Goal: Task Accomplishment & Management: Manage account settings

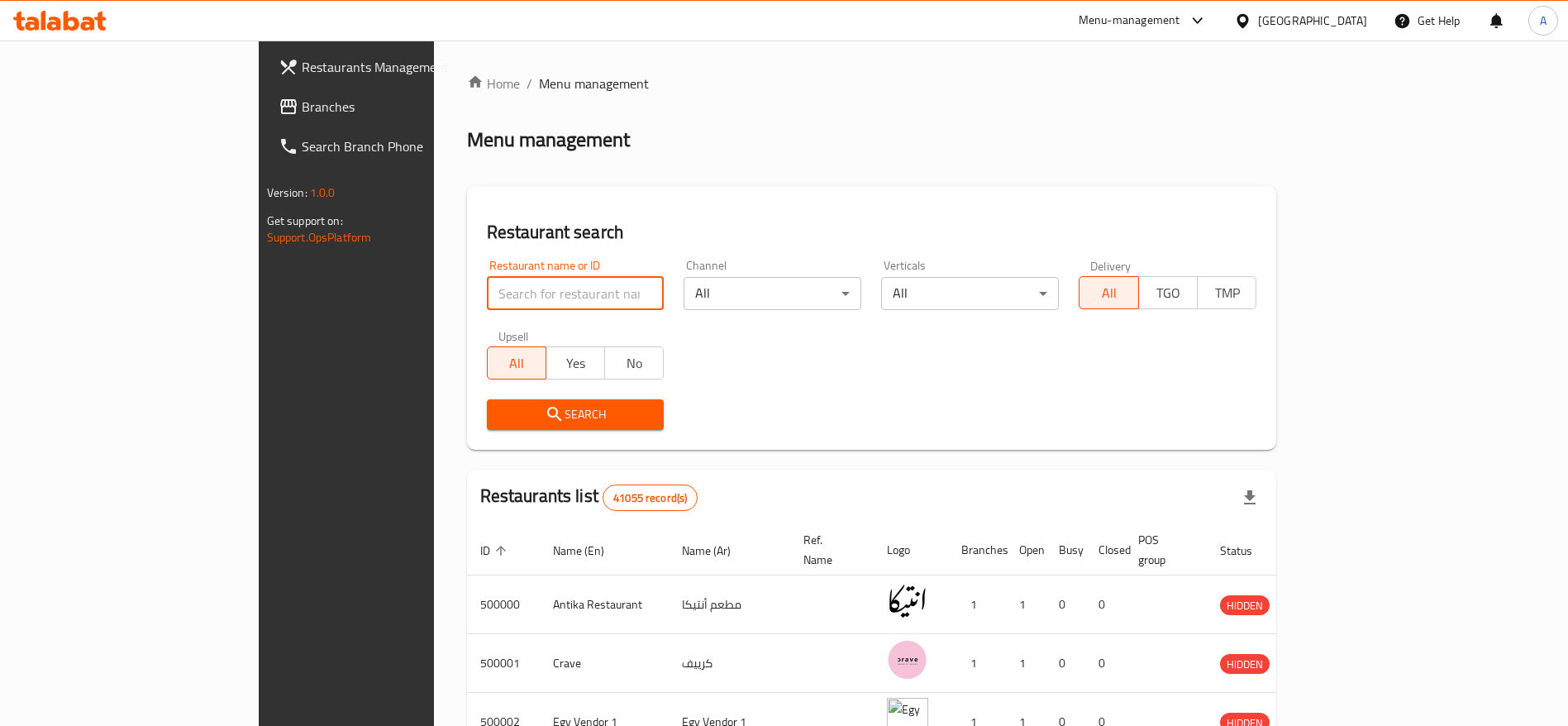
click at [487, 296] on input "search" at bounding box center [575, 293] width 177 height 33
type input "MDBS"
click button "Search" at bounding box center [575, 415] width 177 height 30
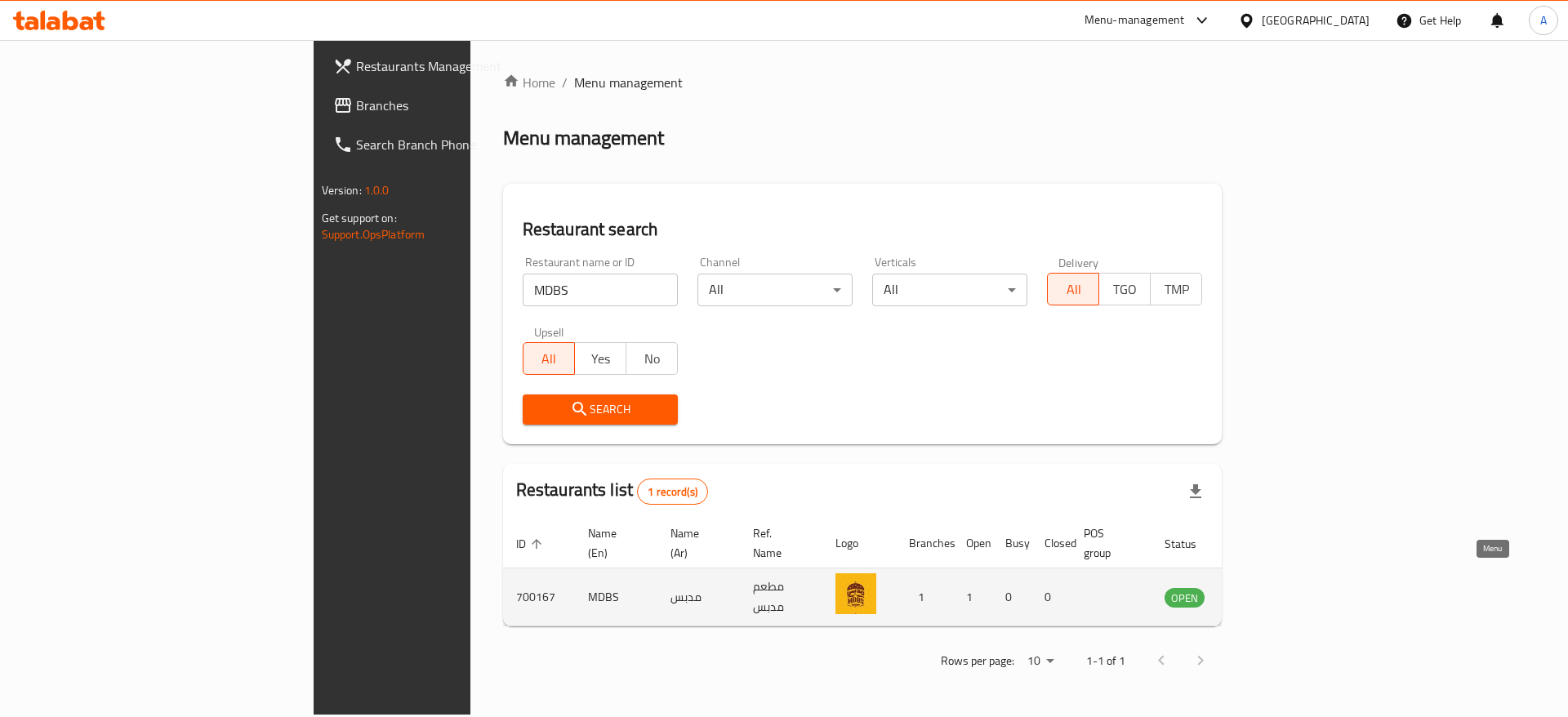
click at [1270, 588] on icon "enhanced table" at bounding box center [1260, 597] width 19 height 19
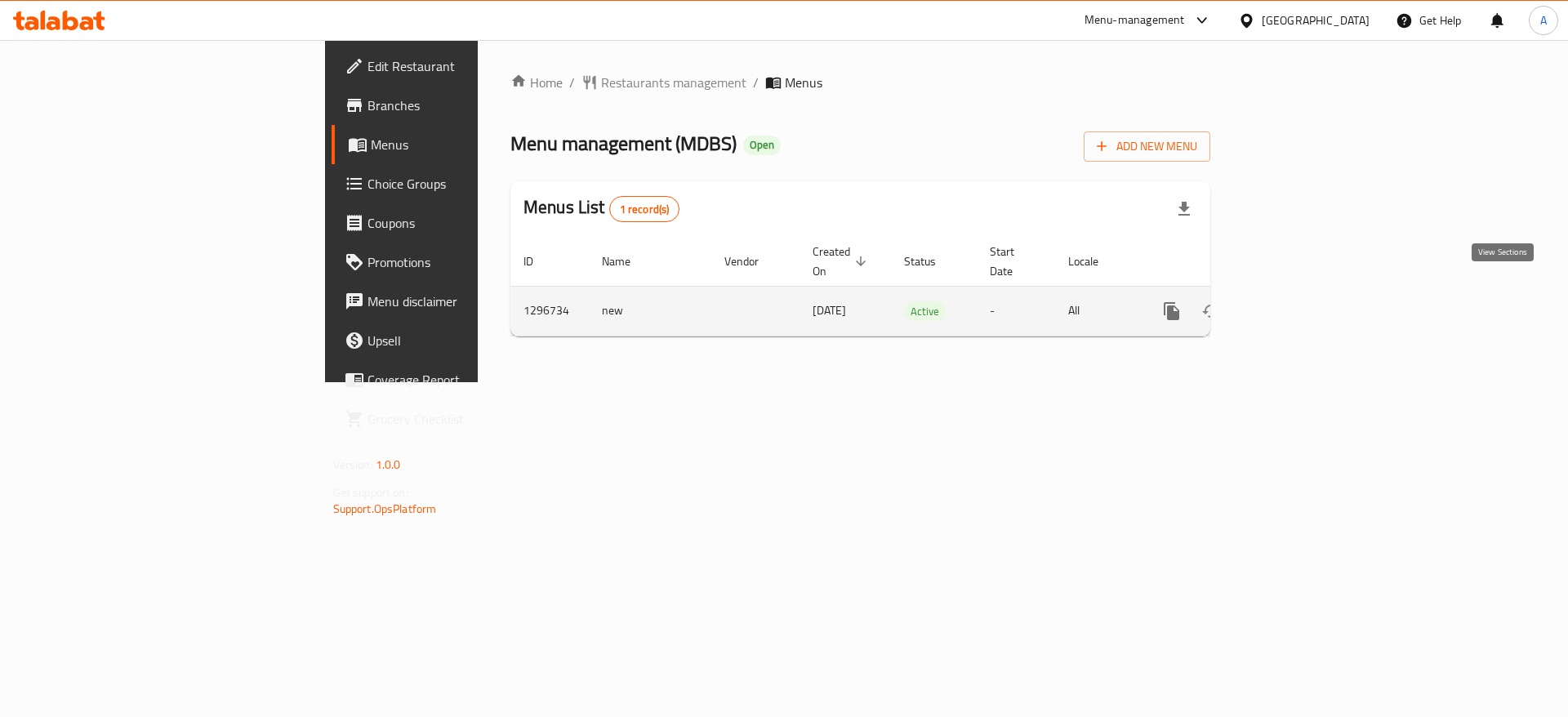
click at [1309, 307] on link "enhanced table" at bounding box center [1290, 311] width 39 height 39
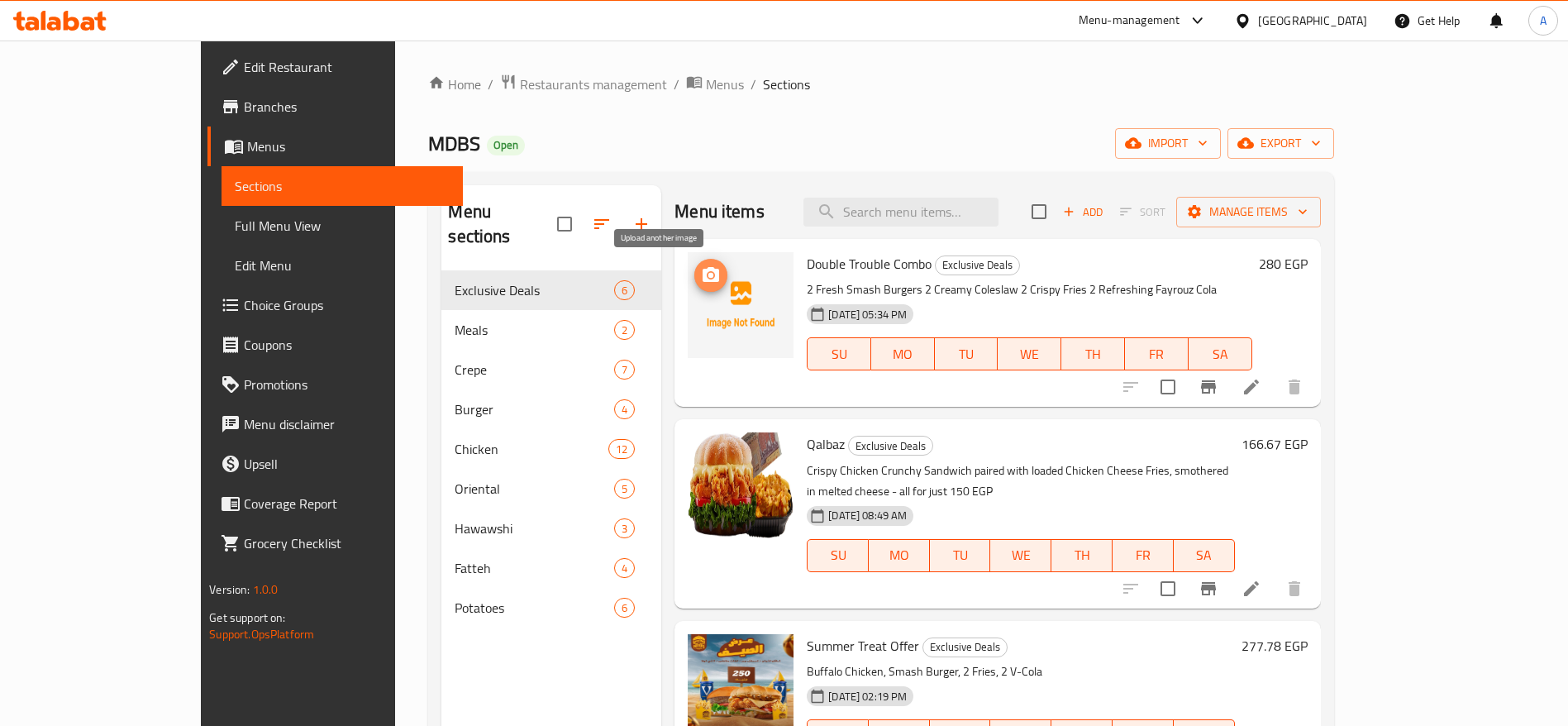
click at [701, 285] on icon "upload picture" at bounding box center [710, 276] width 20 height 20
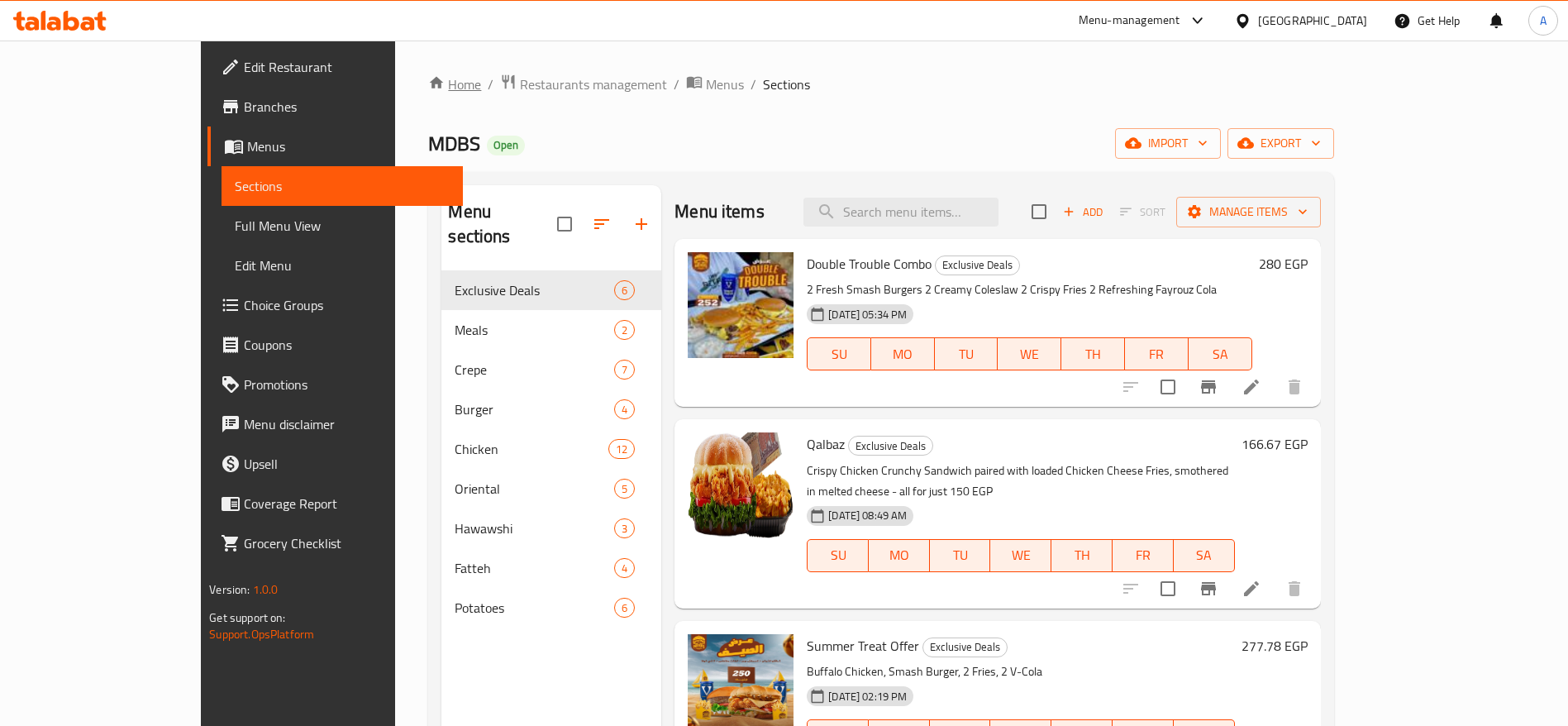
click at [428, 90] on link "Home" at bounding box center [454, 84] width 53 height 20
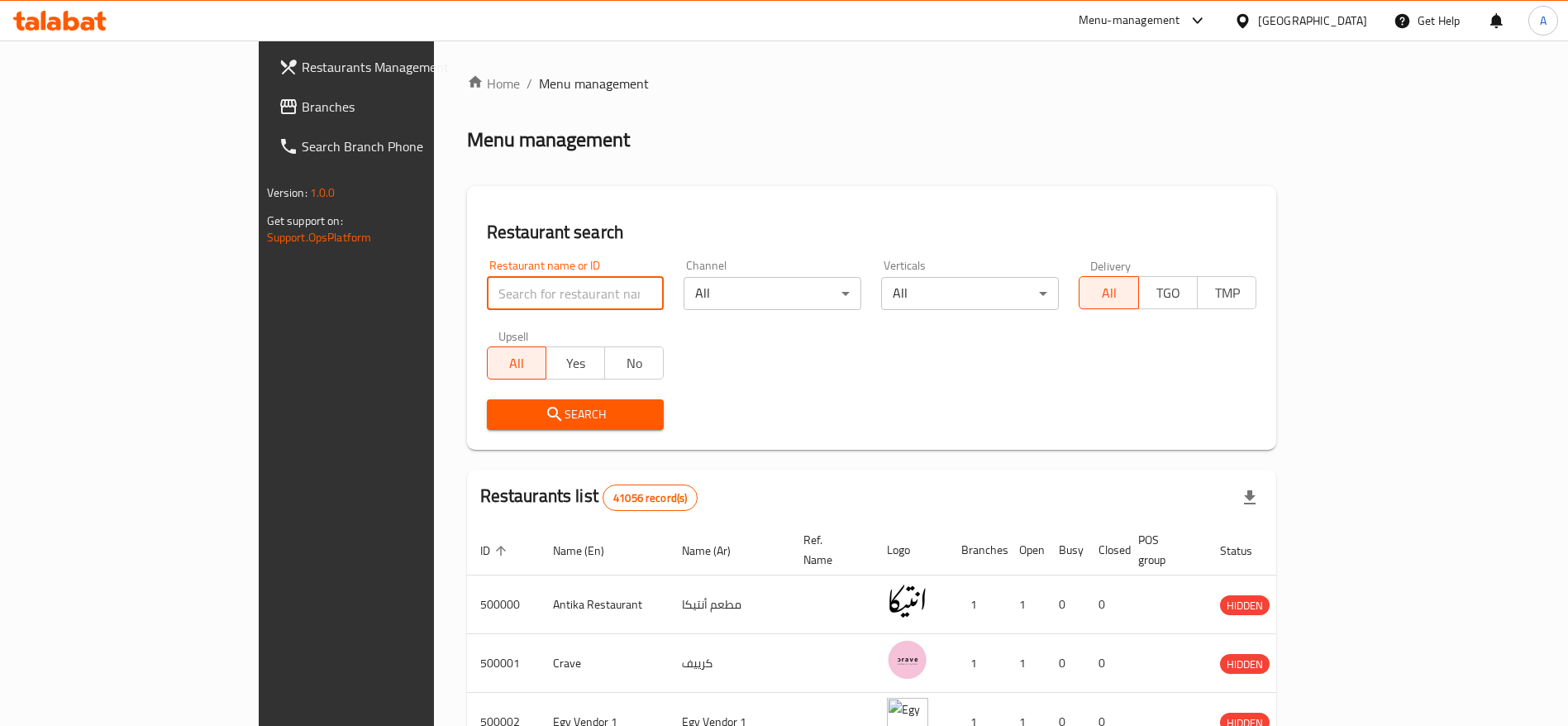
click at [487, 285] on input "search" at bounding box center [575, 293] width 177 height 33
type input "G"
type input "smash planet"
click button "Search" at bounding box center [575, 415] width 177 height 30
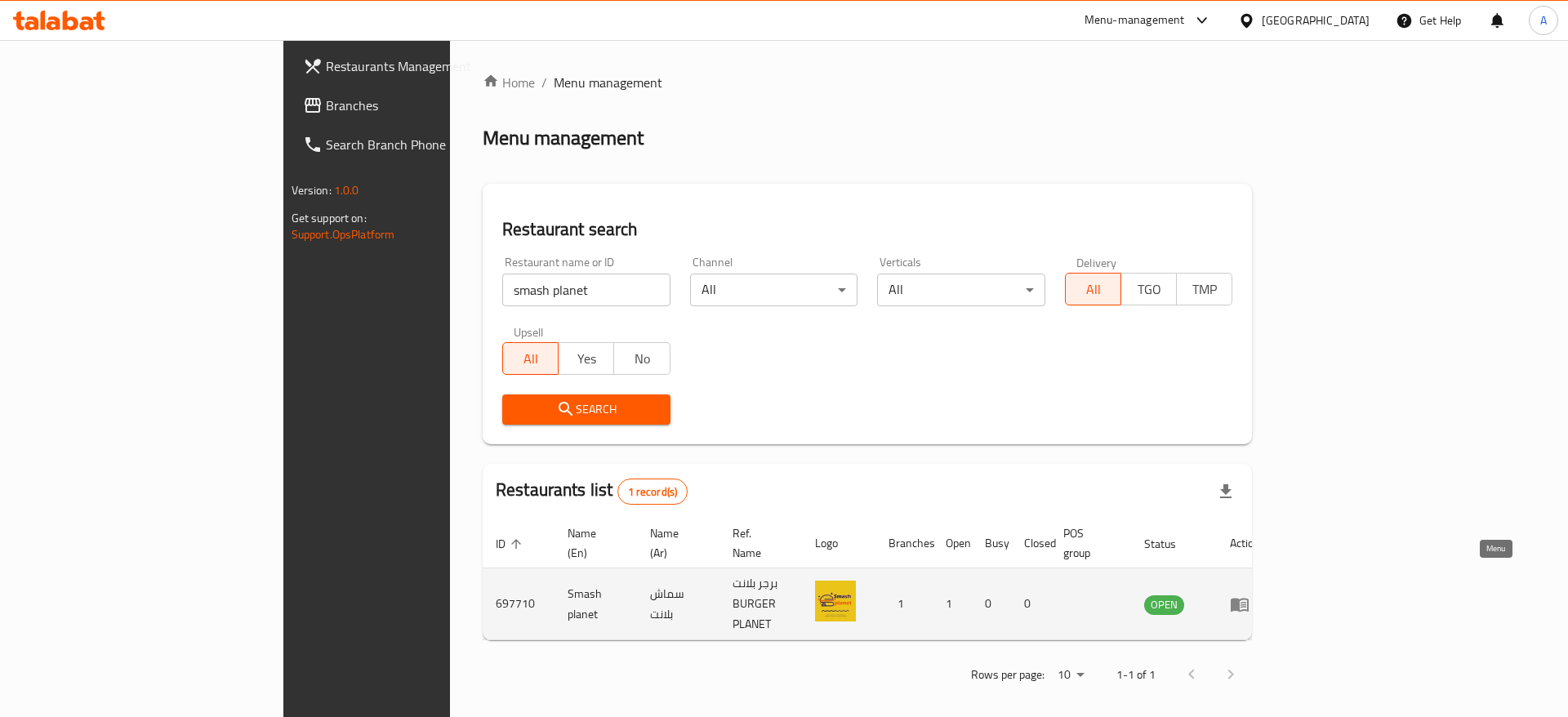
click at [1260, 595] on link "enhanced table" at bounding box center [1245, 604] width 30 height 19
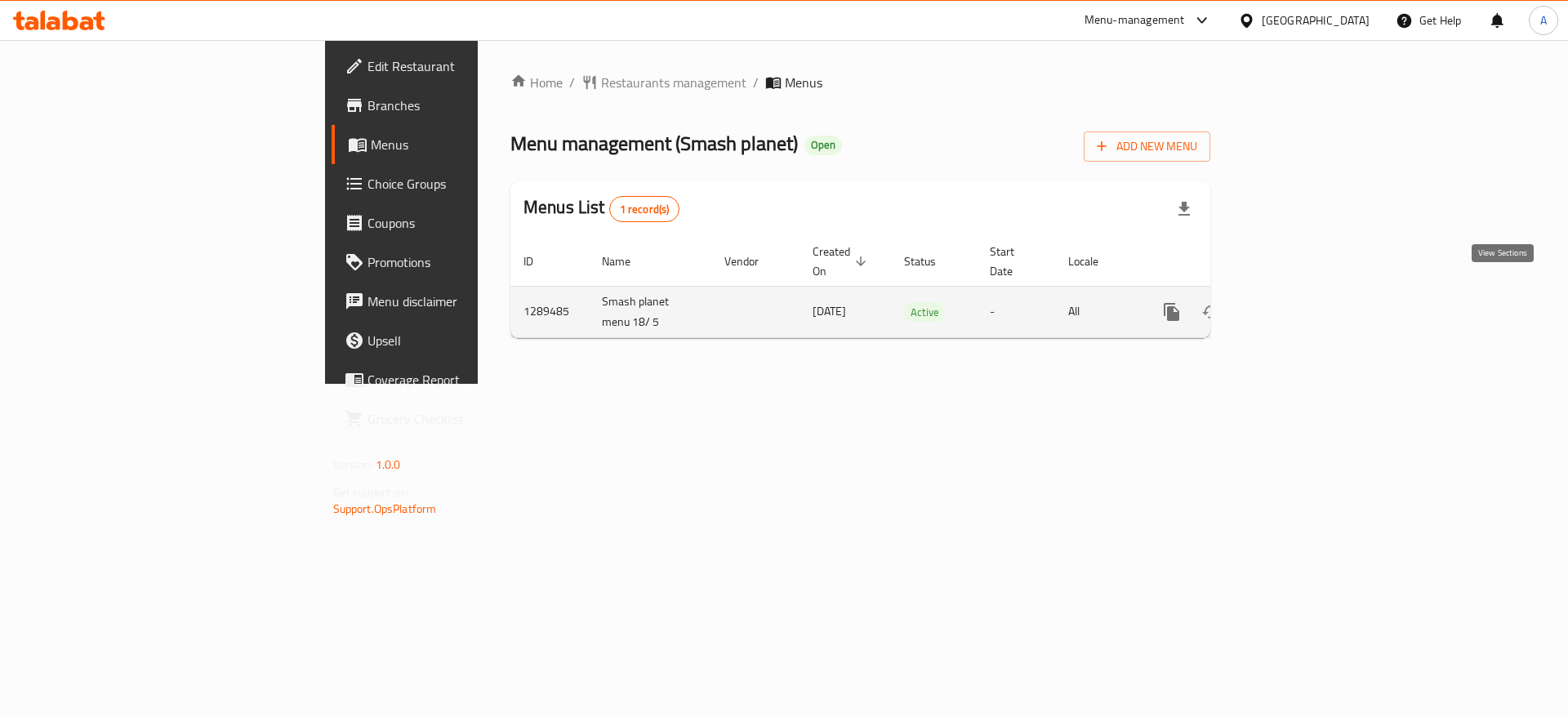
click at [1299, 302] on icon "enhanced table" at bounding box center [1290, 312] width 19 height 19
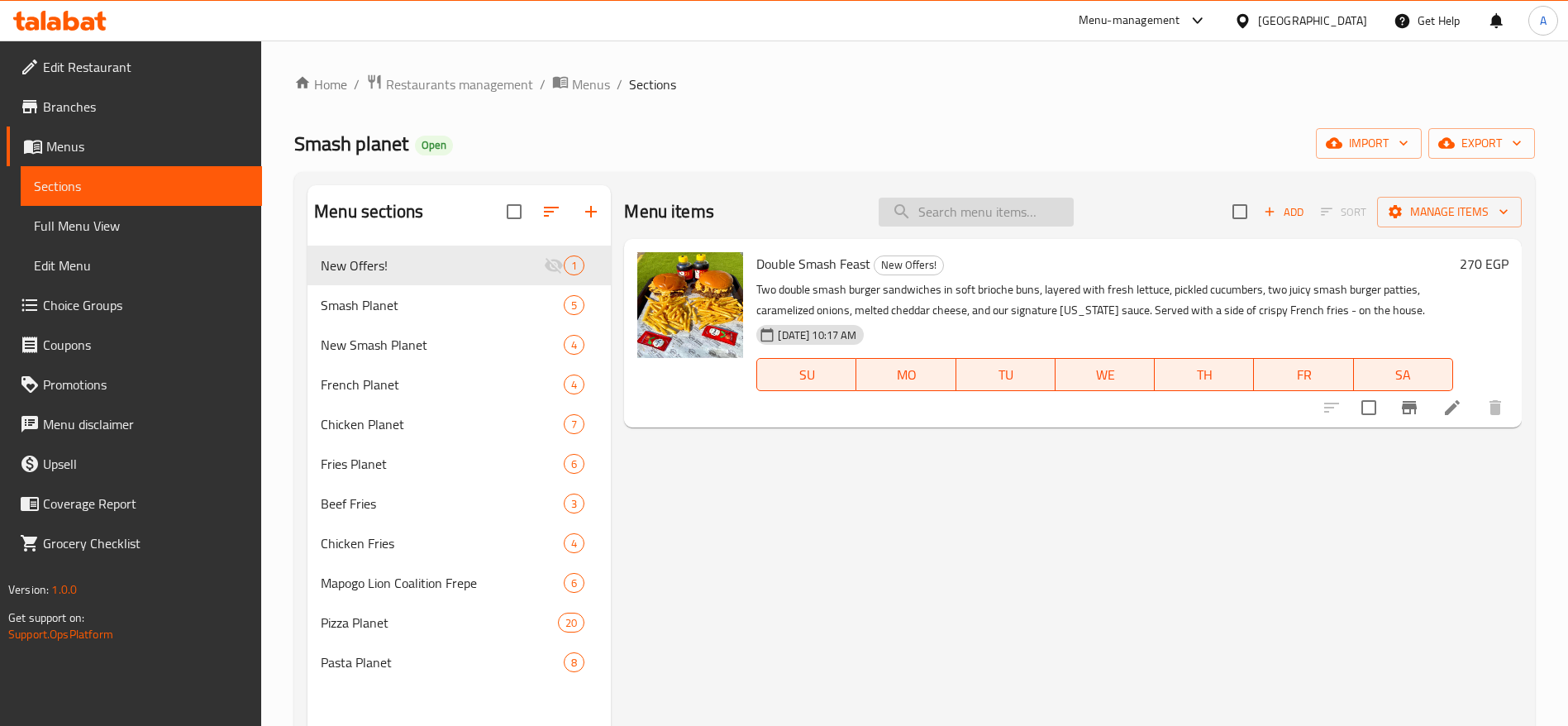
click at [973, 215] on input "search" at bounding box center [975, 212] width 195 height 29
type input "n"
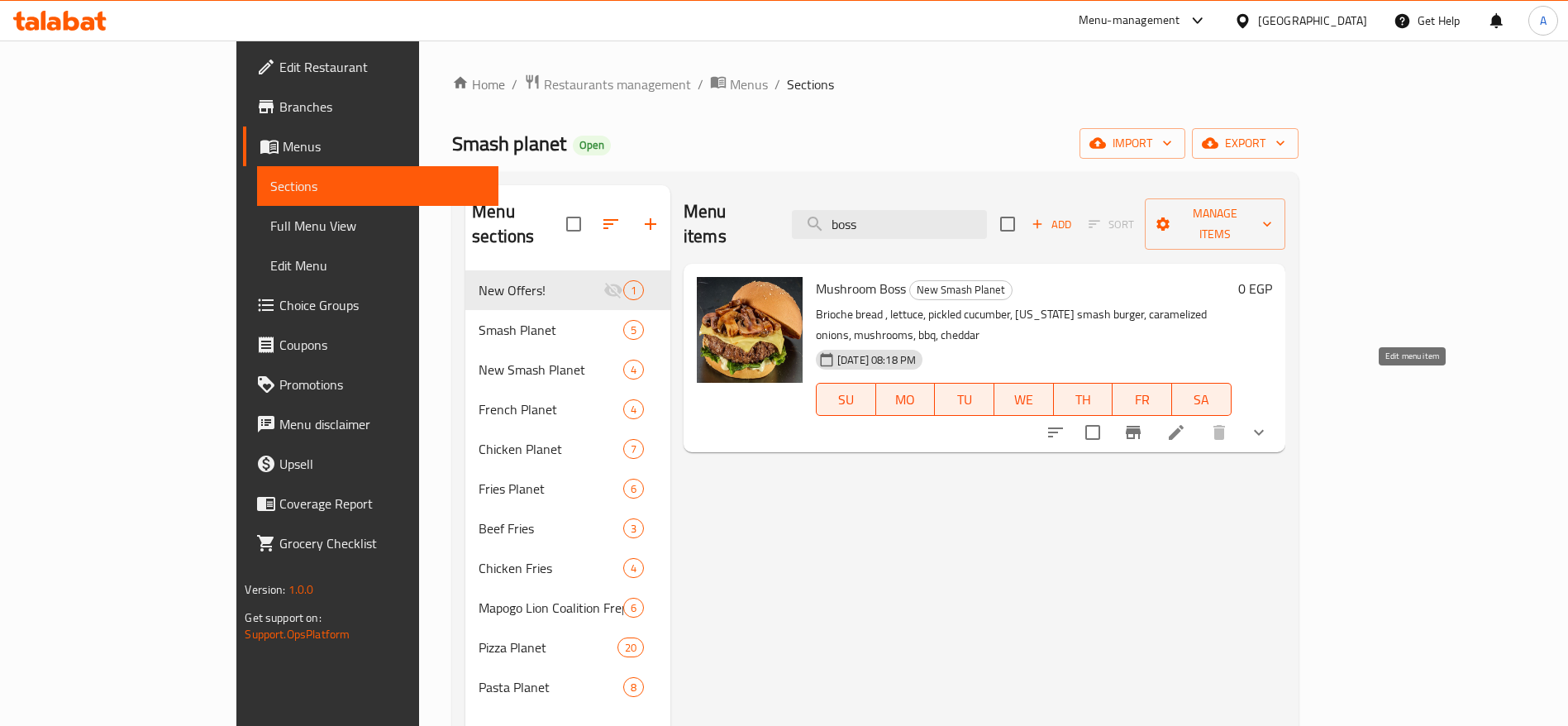
type input "boss"
click at [1186, 423] on icon at bounding box center [1176, 433] width 20 height 20
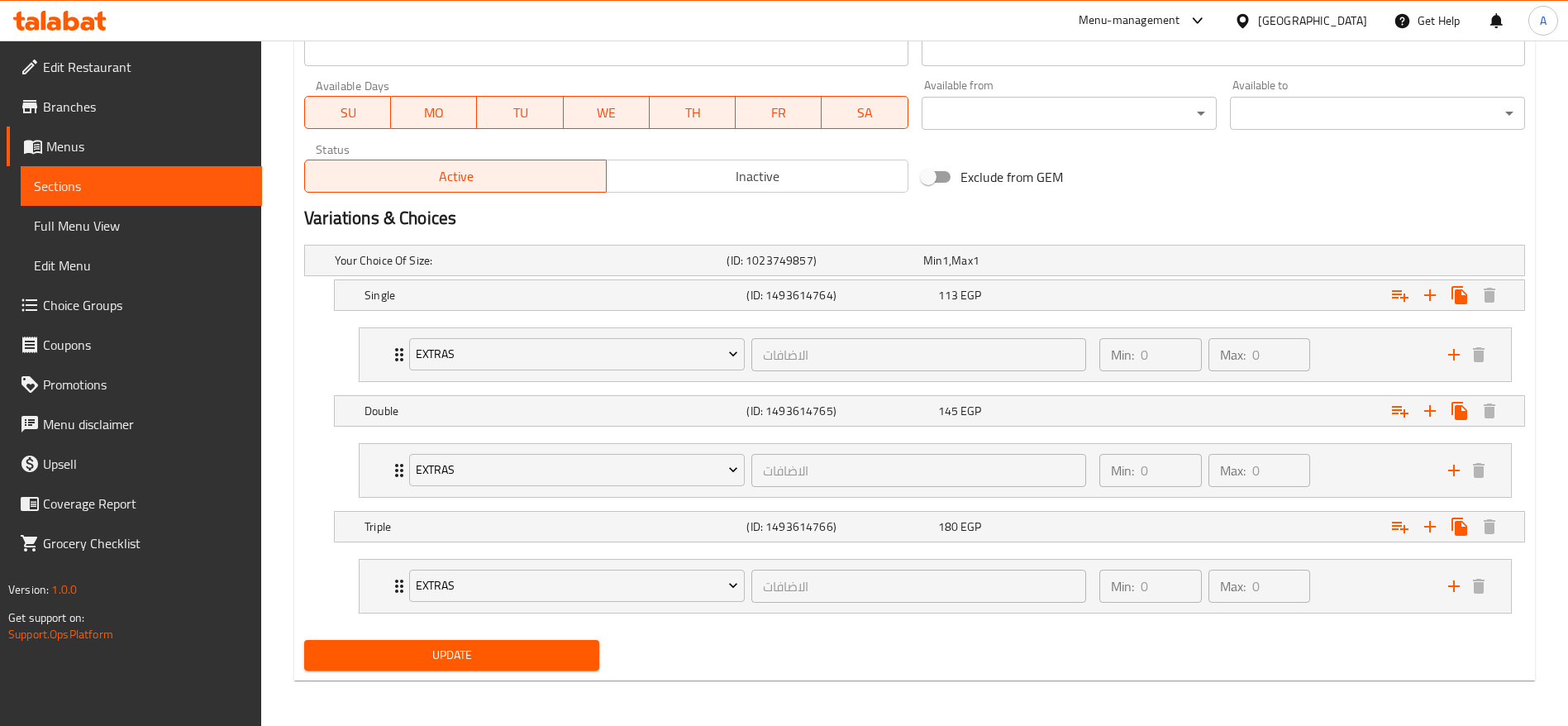
scroll to position [755, 0]
click at [989, 283] on div "113 EGP" at bounding box center [1030, 294] width 191 height 23
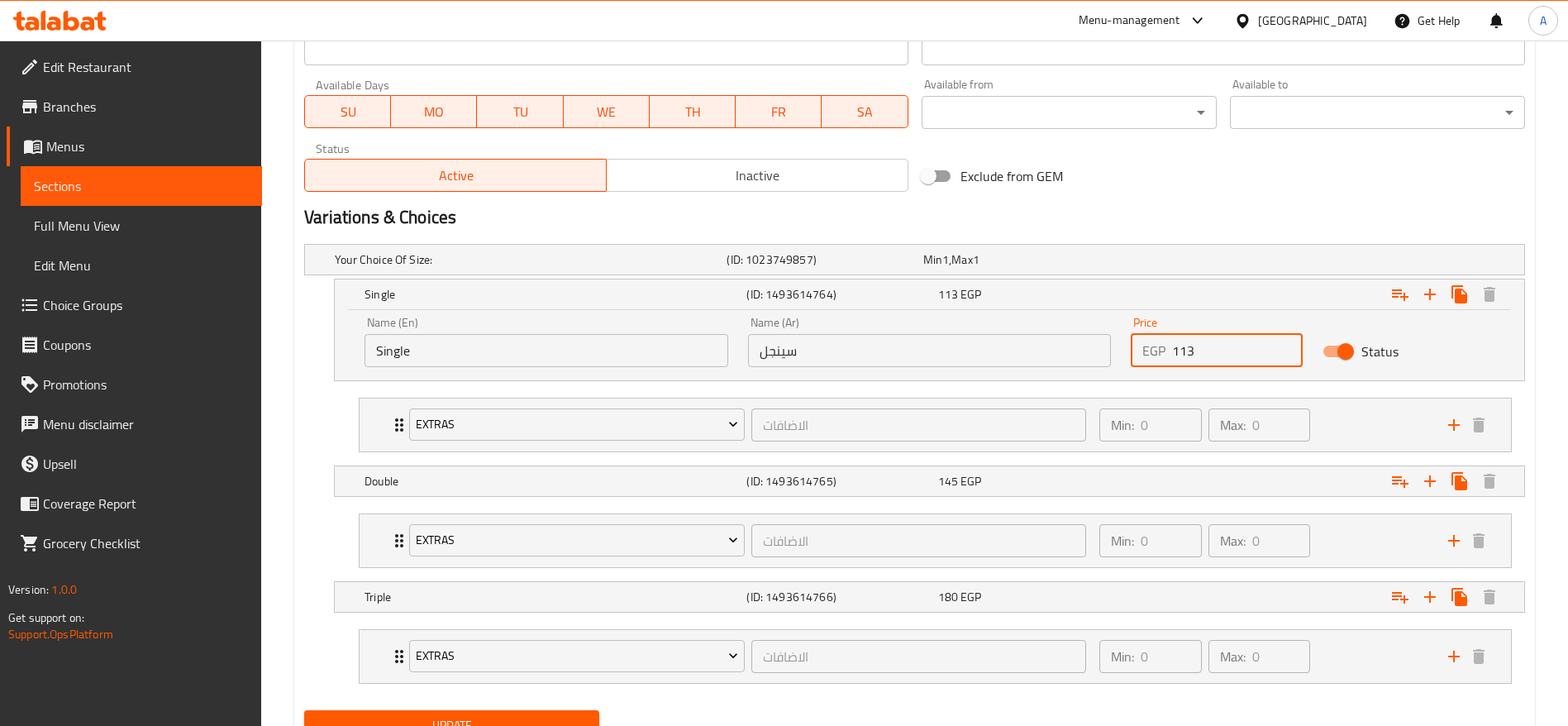
click at [1205, 363] on input "113" at bounding box center [1237, 351] width 130 height 33
type input "115"
click at [504, 720] on span "Update" at bounding box center [451, 725] width 268 height 21
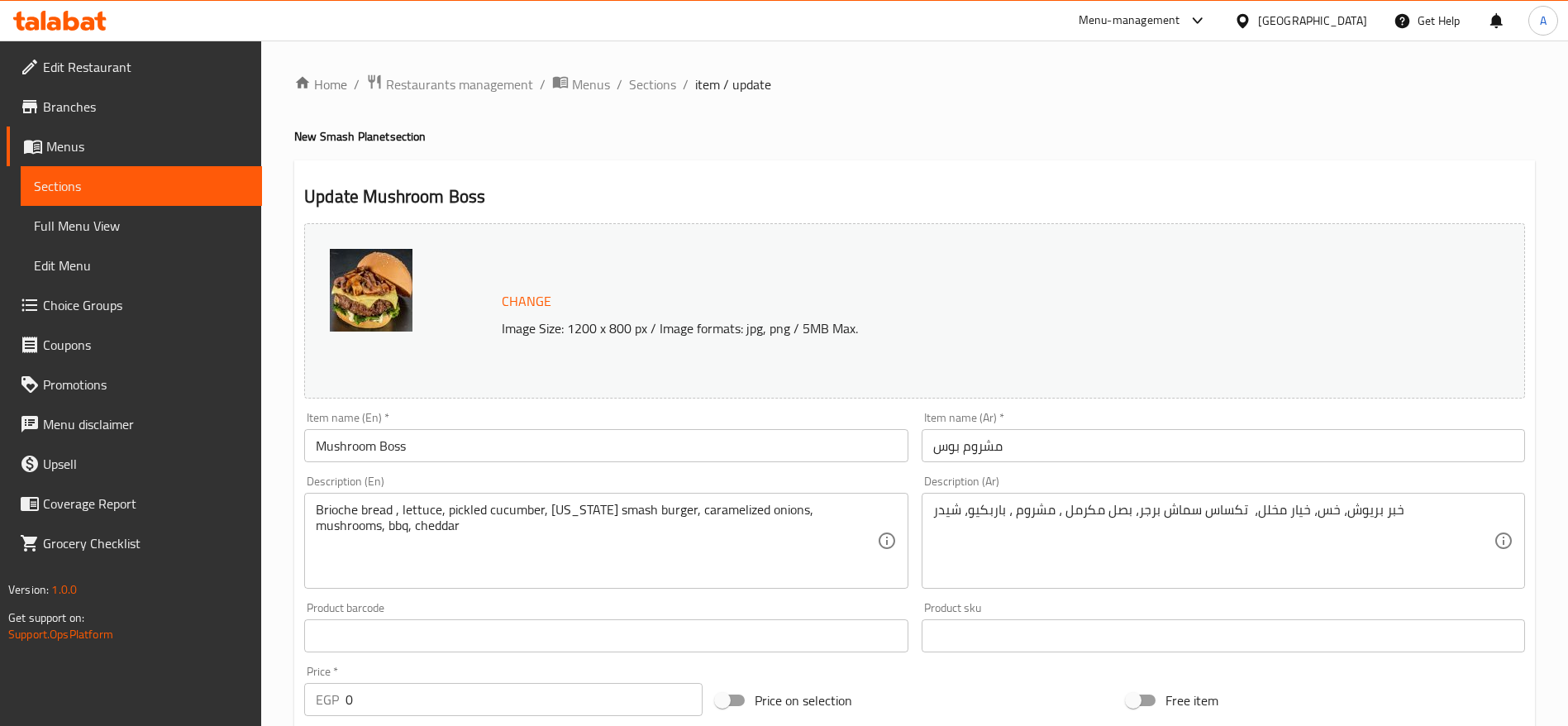
click at [74, 23] on icon at bounding box center [60, 21] width 94 height 20
